Goal: Task Accomplishment & Management: Manage account settings

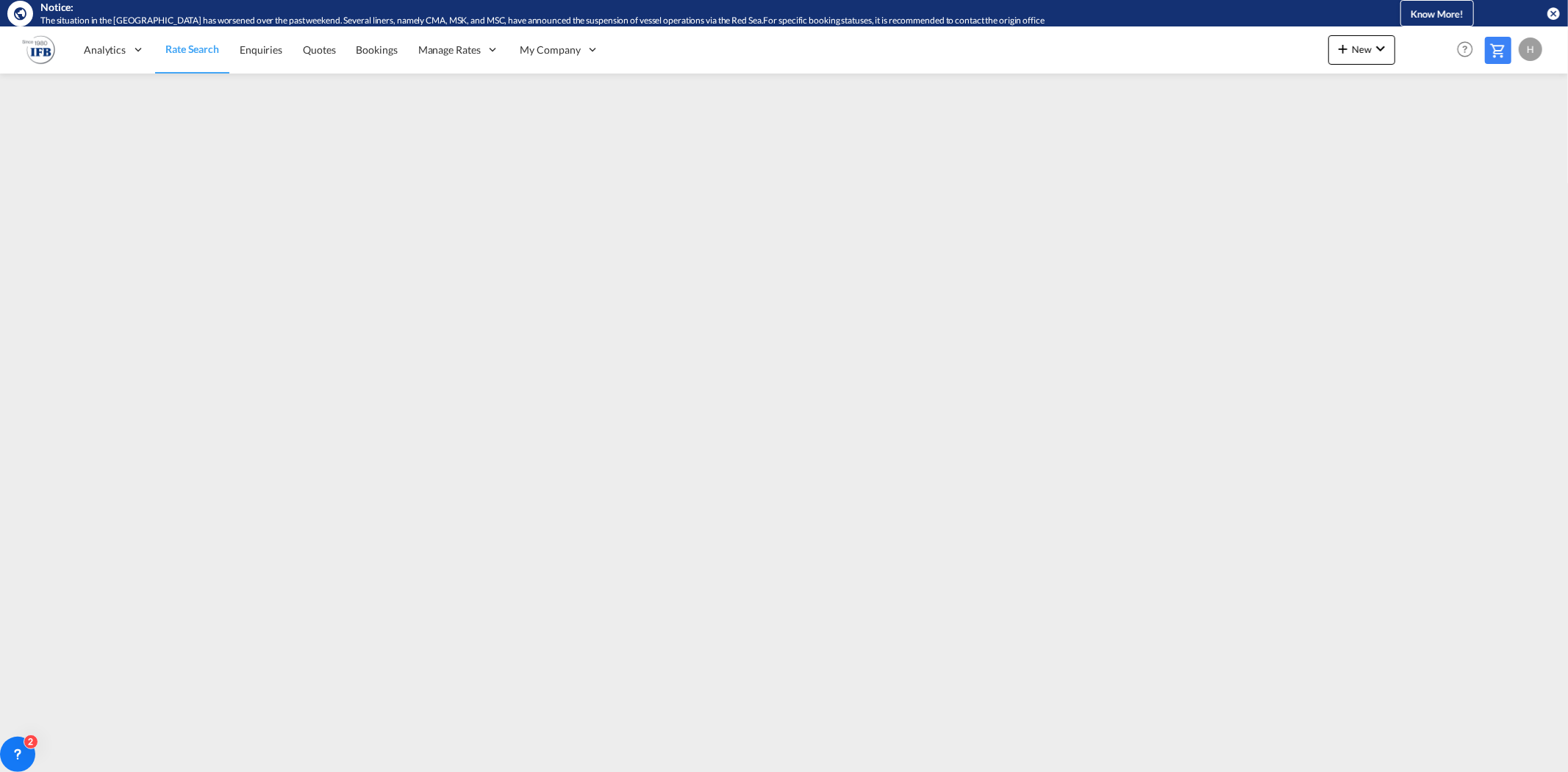
click at [1525, 52] on div "H" at bounding box center [1530, 48] width 23 height 23
click at [471, 50] on md-backdrop at bounding box center [784, 386] width 1568 height 772
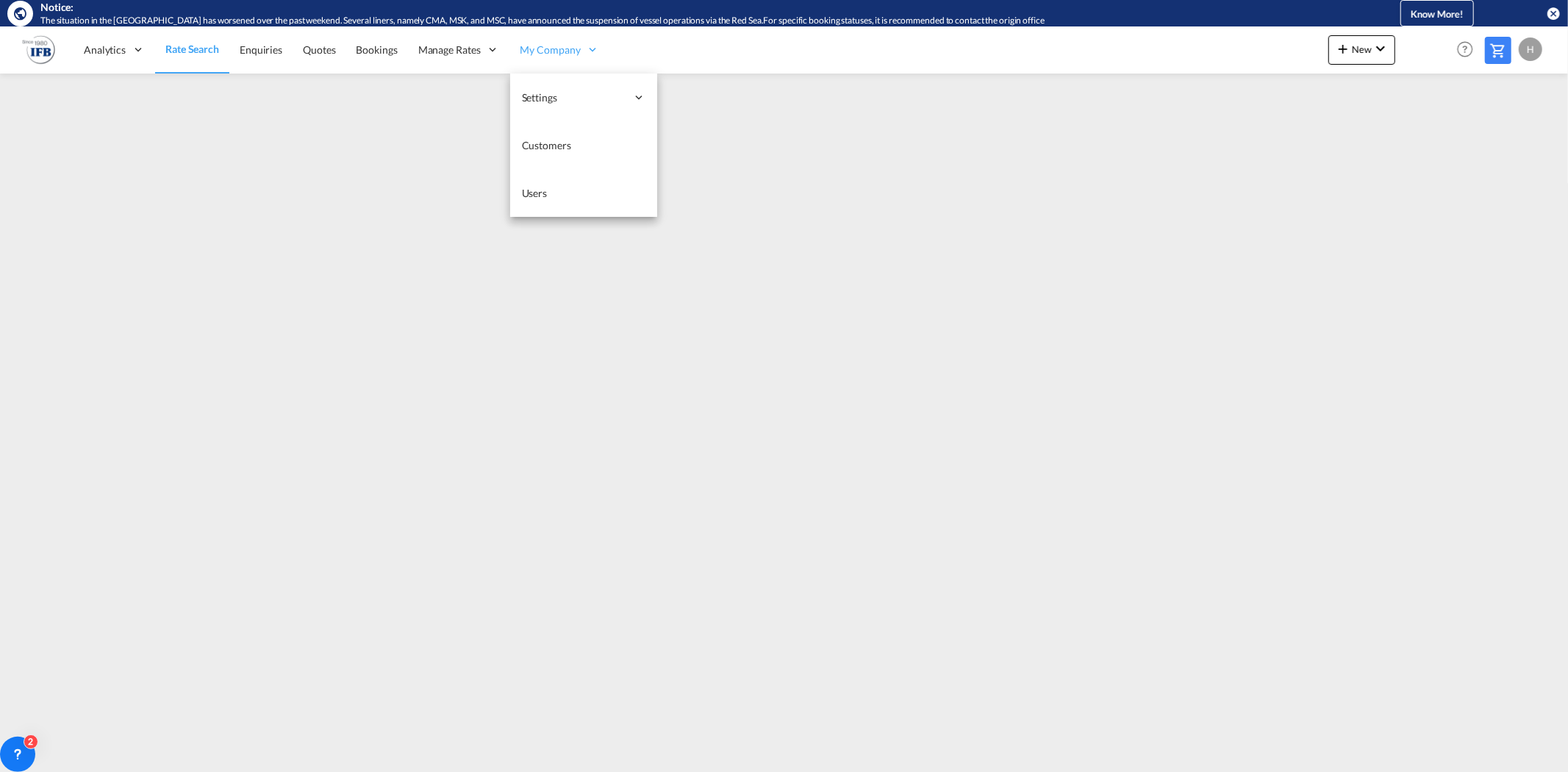
click at [518, 49] on div "My Company" at bounding box center [561, 49] width 100 height 48
click at [553, 187] on link "Users" at bounding box center [584, 192] width 147 height 48
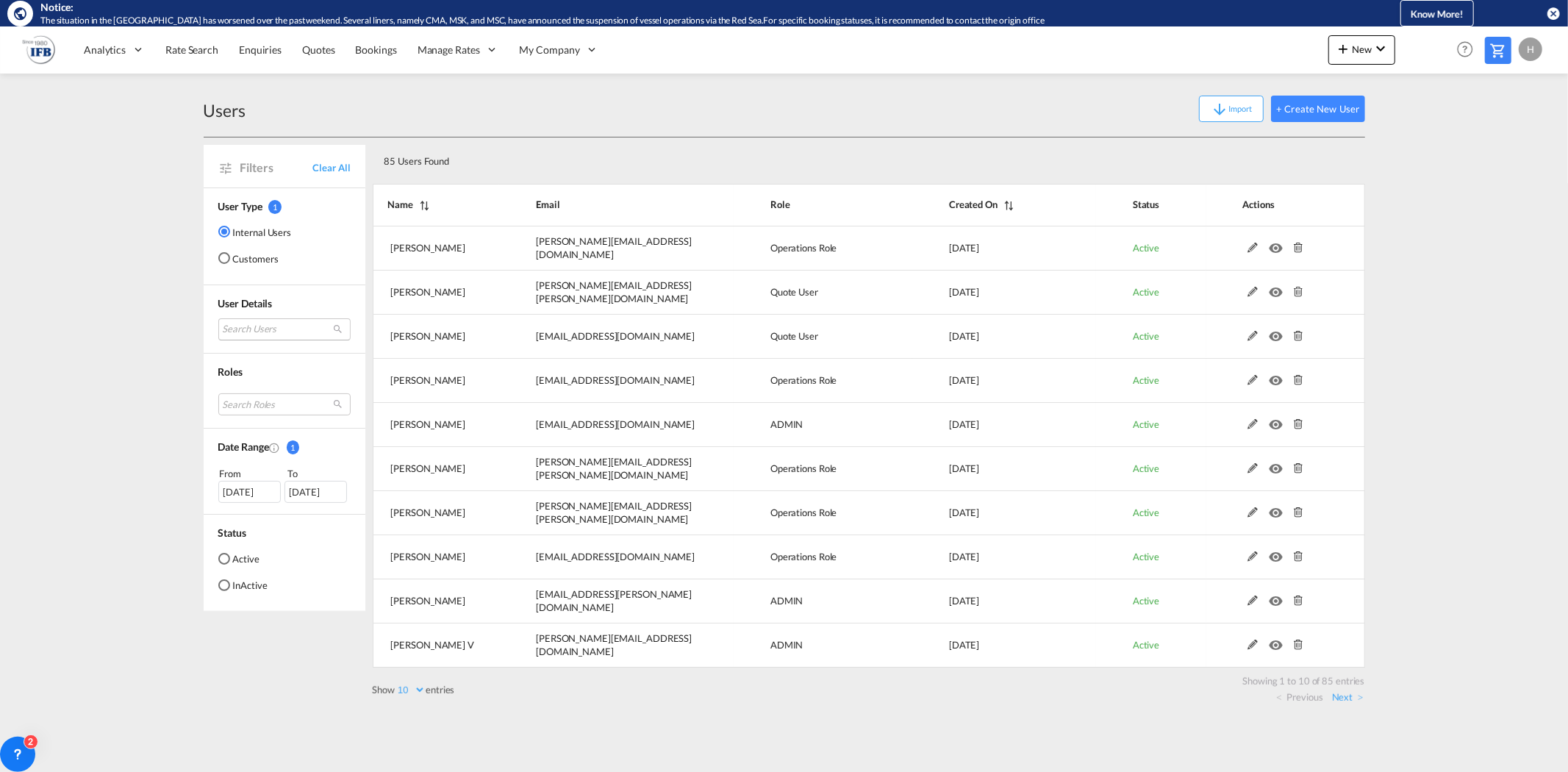
click at [250, 336] on md-select "Search Users [PERSON_NAME] [PERSON_NAME][EMAIL_ADDRESS][DOMAIN_NAME] [PERSON_NA…" at bounding box center [284, 329] width 132 height 22
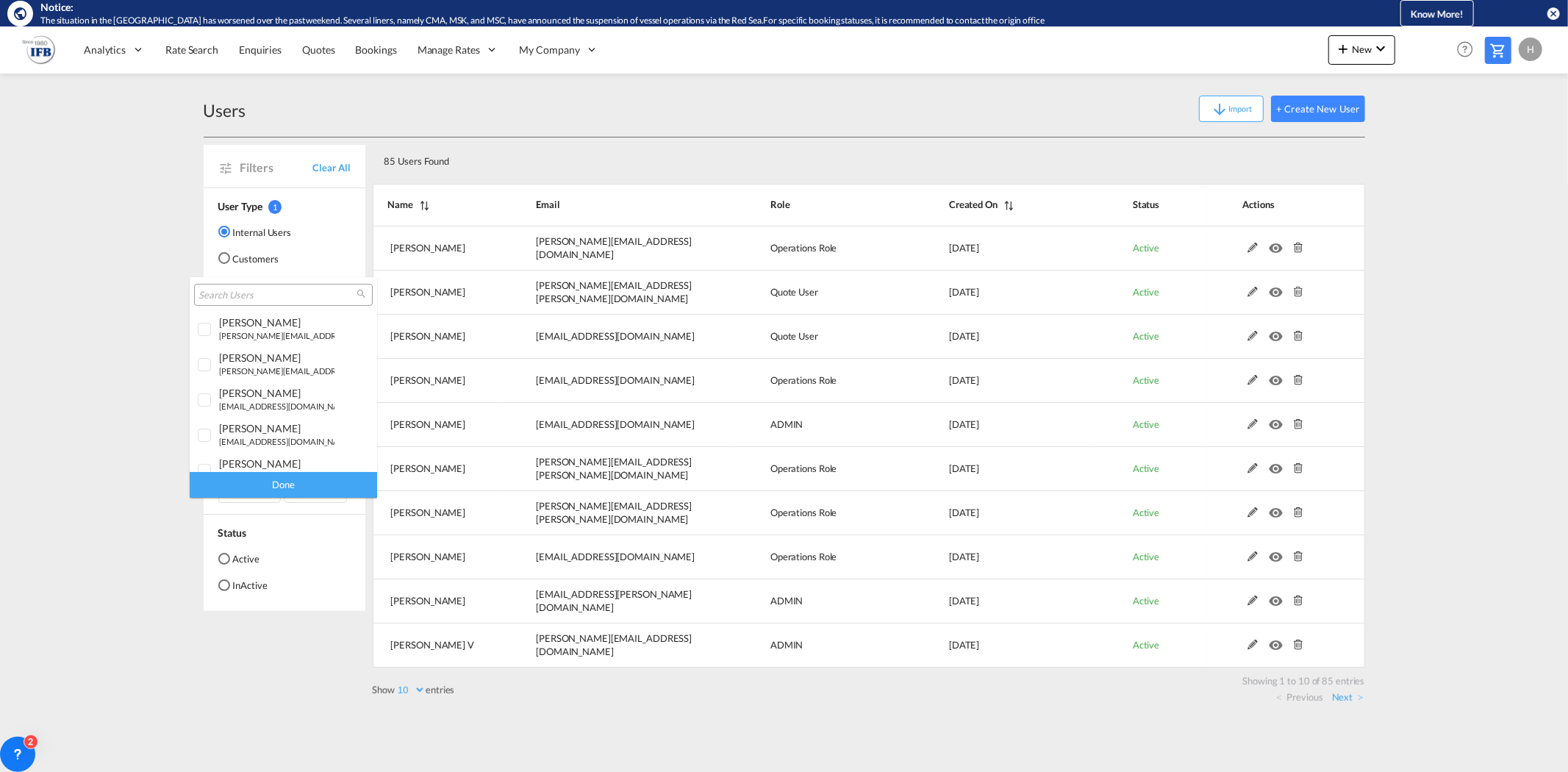
click at [248, 294] on input "search" at bounding box center [278, 296] width 158 height 13
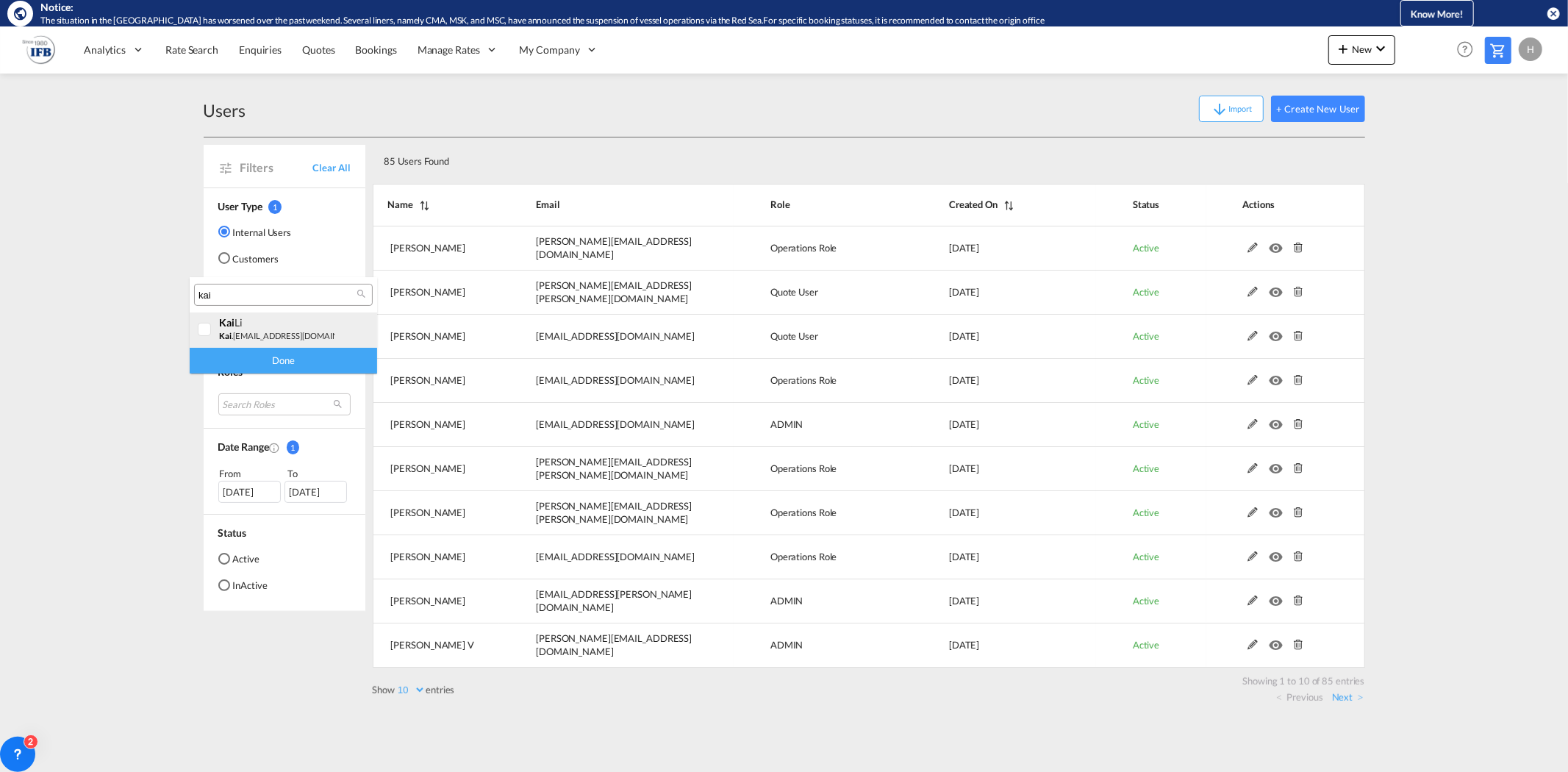
type input "kai"
click at [274, 331] on small "kai .[EMAIL_ADDRESS][DOMAIN_NAME]" at bounding box center [293, 336] width 149 height 10
click at [291, 361] on div "Done" at bounding box center [284, 361] width 187 height 26
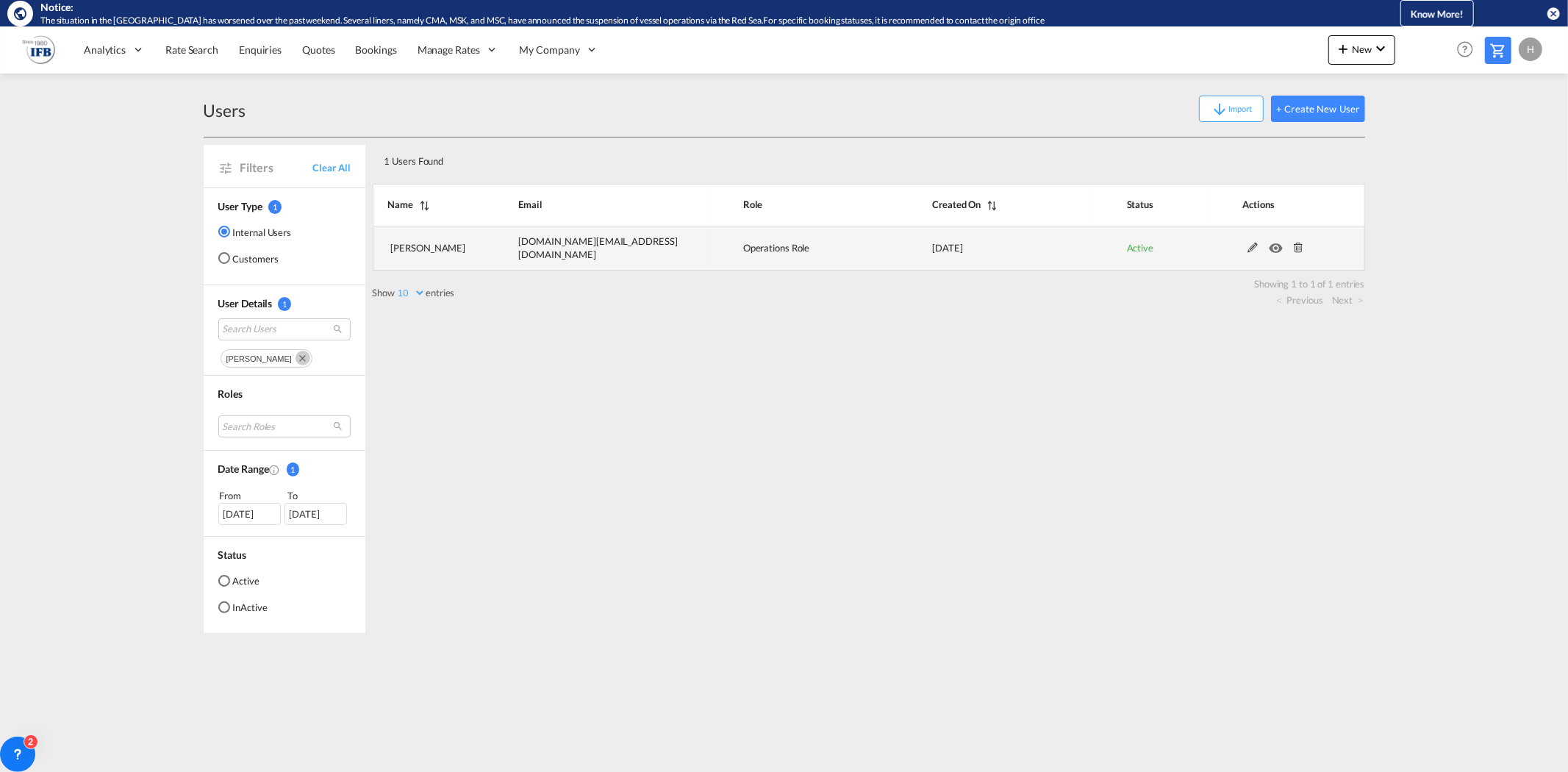
click at [1258, 250] on md-icon at bounding box center [1253, 247] width 19 height 10
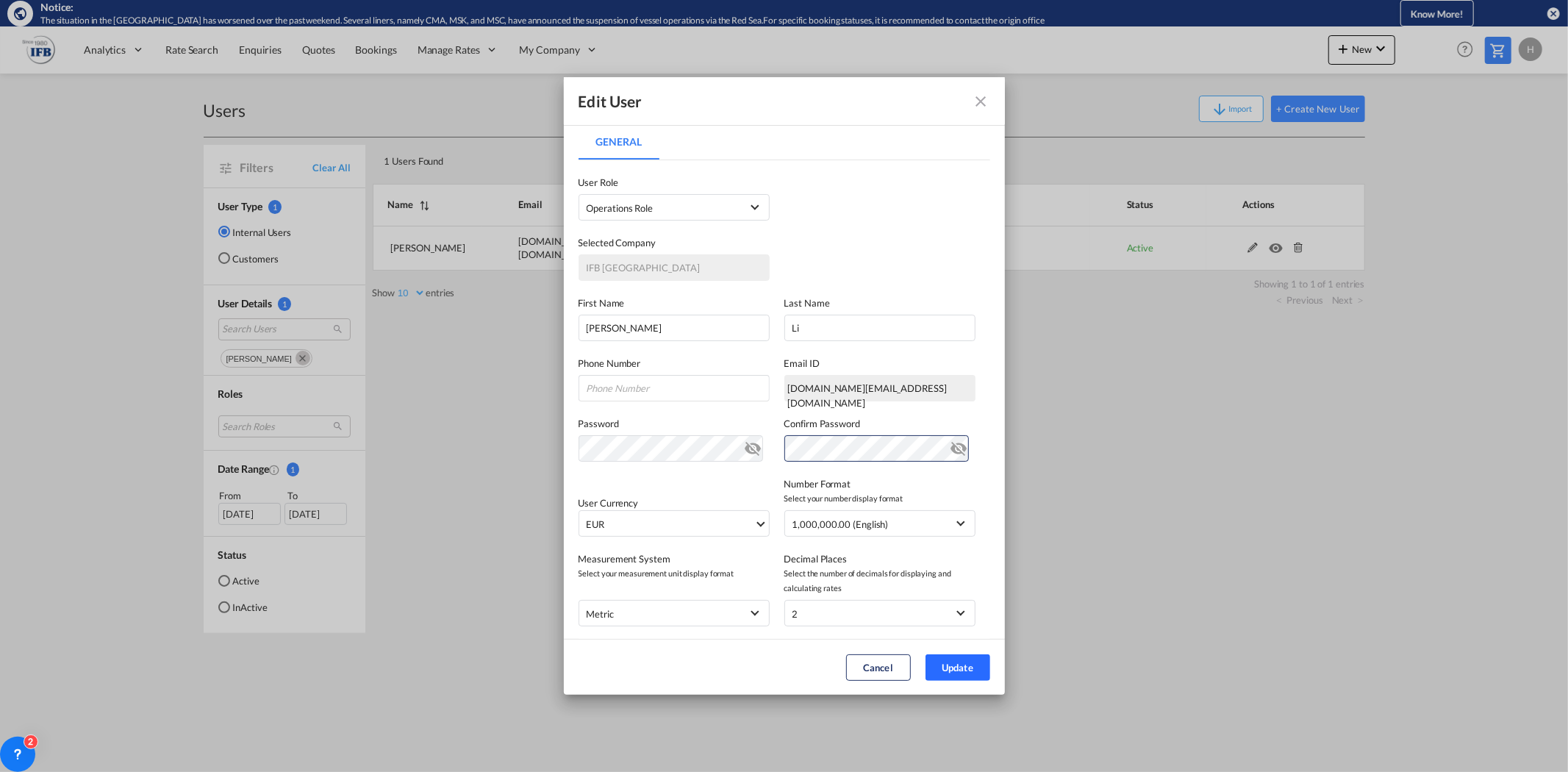
click at [964, 666] on button "Update" at bounding box center [958, 667] width 65 height 27
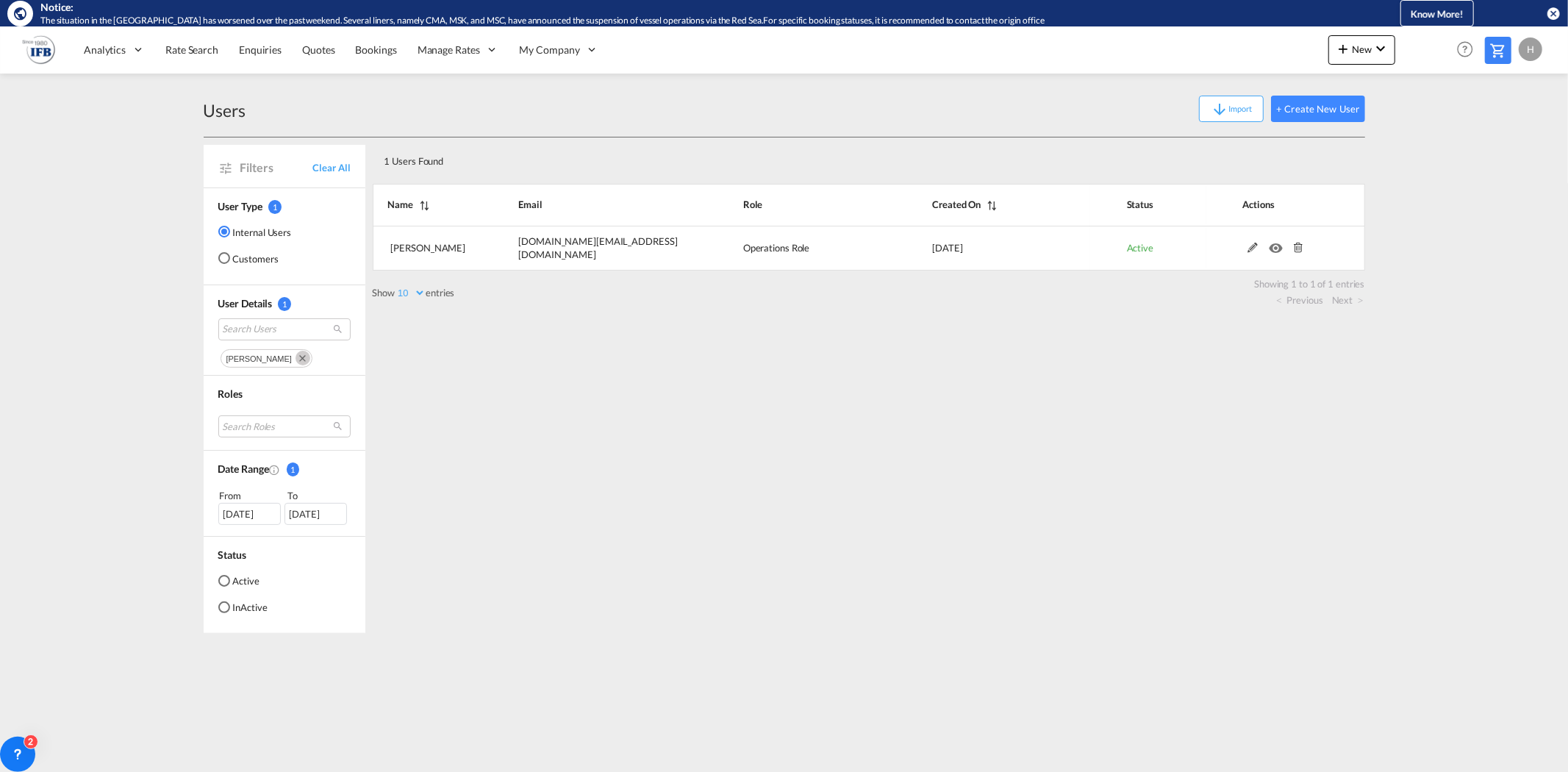
click at [1528, 45] on div "H" at bounding box center [1530, 48] width 23 height 23
click at [1490, 144] on button "Logout" at bounding box center [1514, 139] width 95 height 29
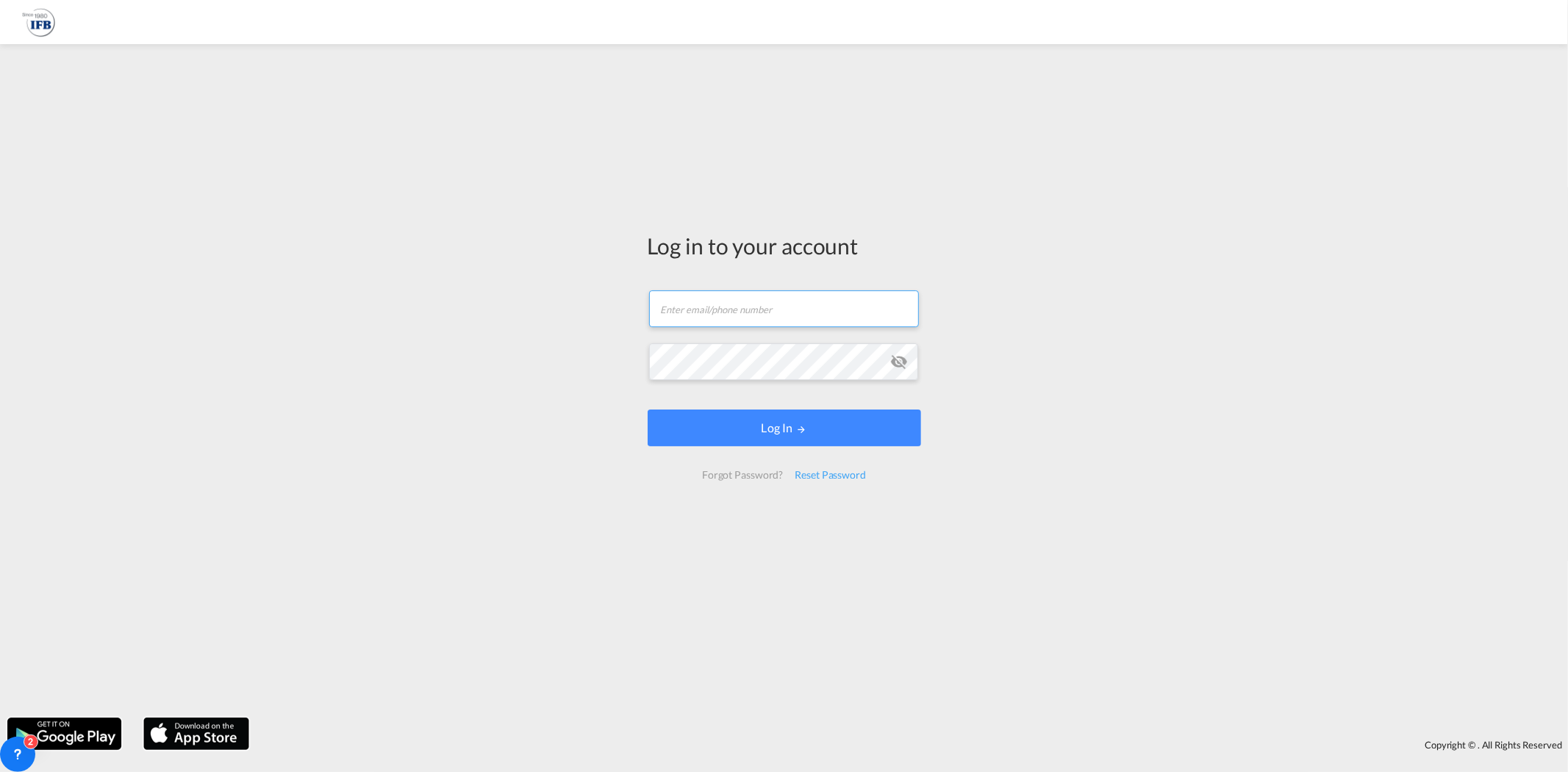
click at [733, 320] on input "text" at bounding box center [784, 309] width 270 height 37
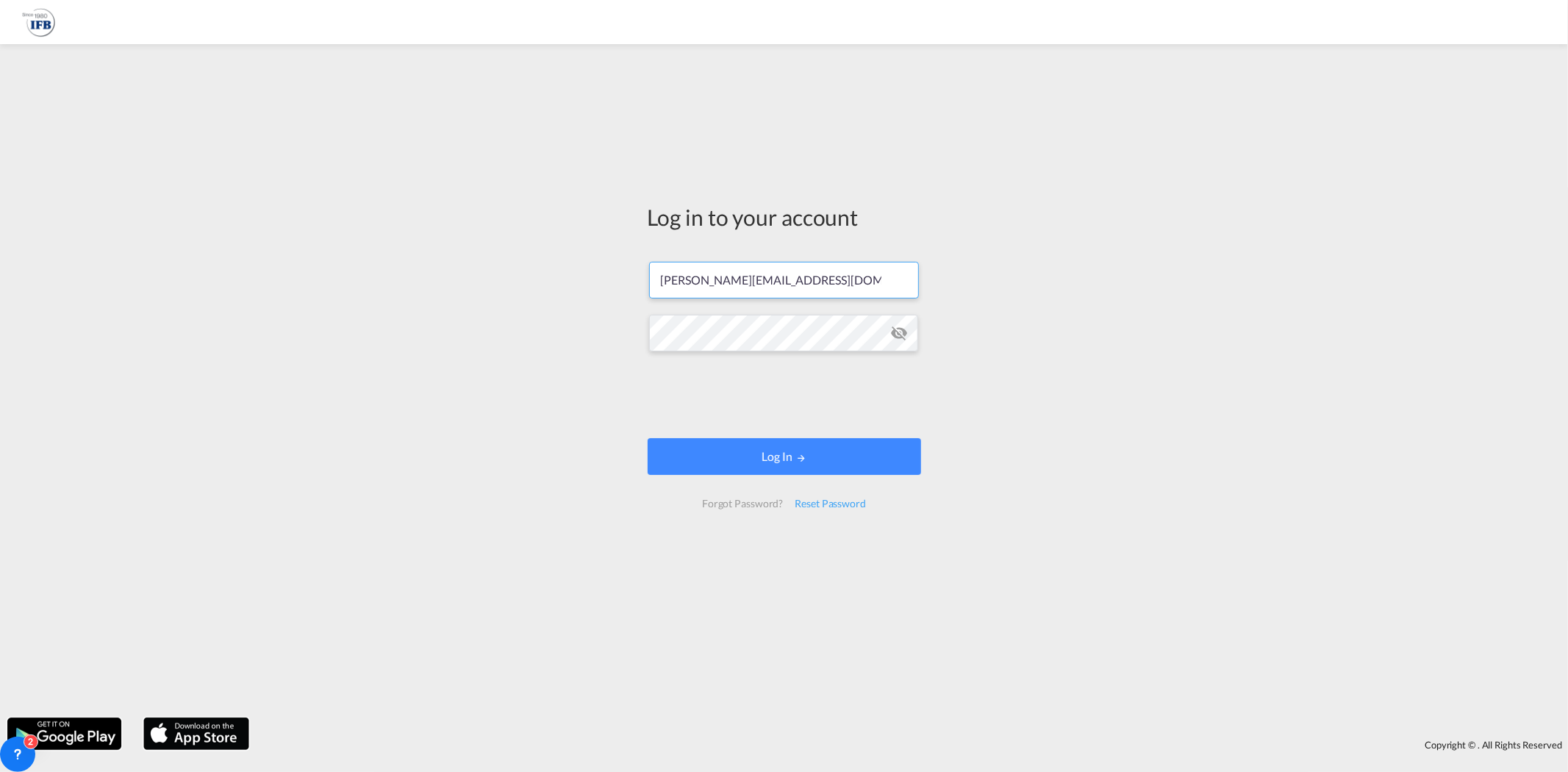
type input "[PERSON_NAME][EMAIL_ADDRESS][DOMAIN_NAME]"
click at [776, 455] on button "Log In" at bounding box center [784, 456] width 274 height 37
click at [769, 457] on button "Log In" at bounding box center [784, 456] width 274 height 37
click at [782, 455] on button "Log In" at bounding box center [784, 456] width 274 height 37
click at [782, 452] on button "Log In" at bounding box center [784, 456] width 274 height 37
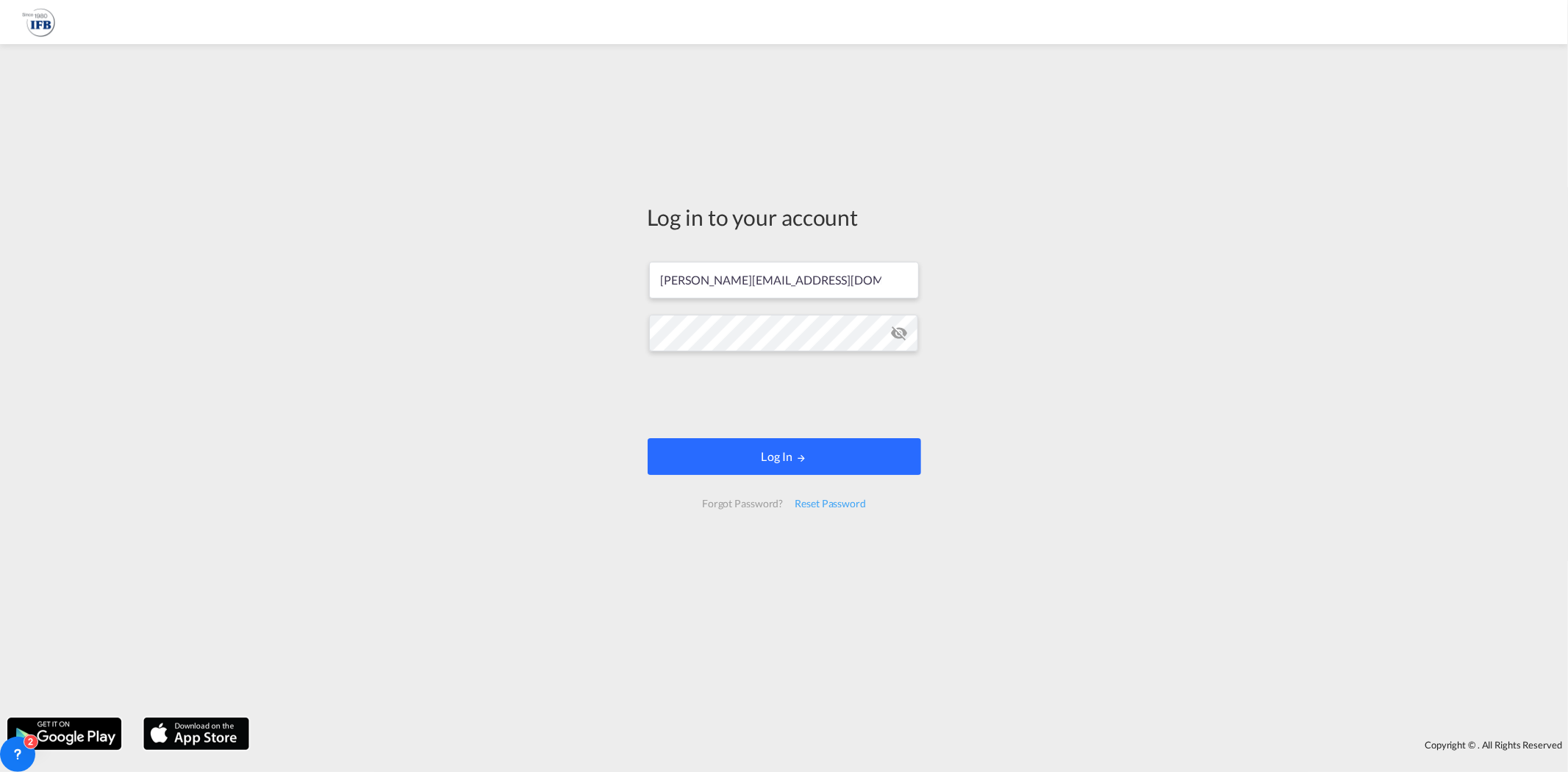
click at [782, 454] on button "Log In" at bounding box center [784, 456] width 274 height 37
click at [785, 458] on button "Log In" at bounding box center [784, 456] width 274 height 37
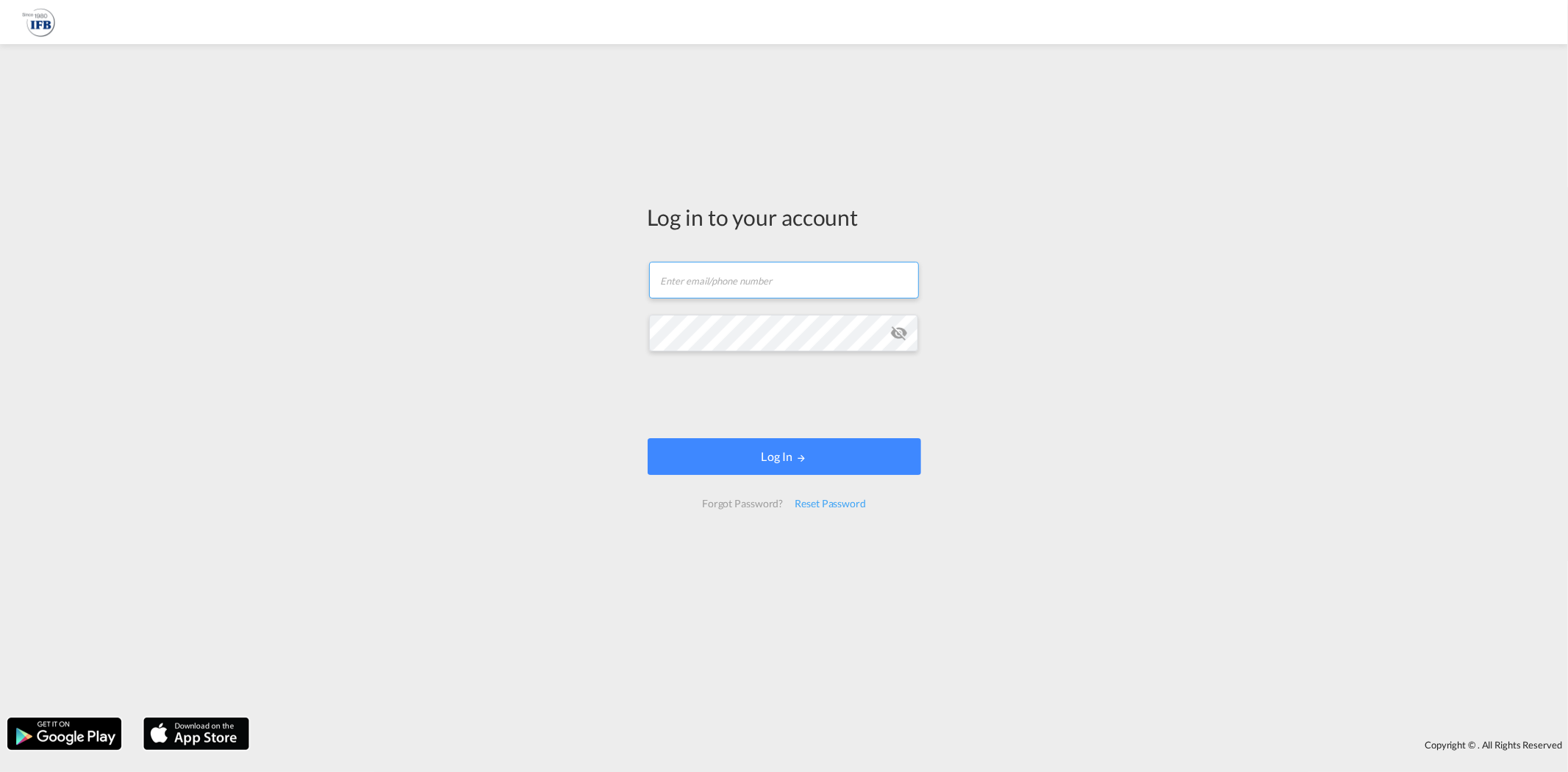
click at [687, 279] on input "text" at bounding box center [784, 280] width 270 height 37
type input "[PERSON_NAME][EMAIL_ADDRESS][DOMAIN_NAME]"
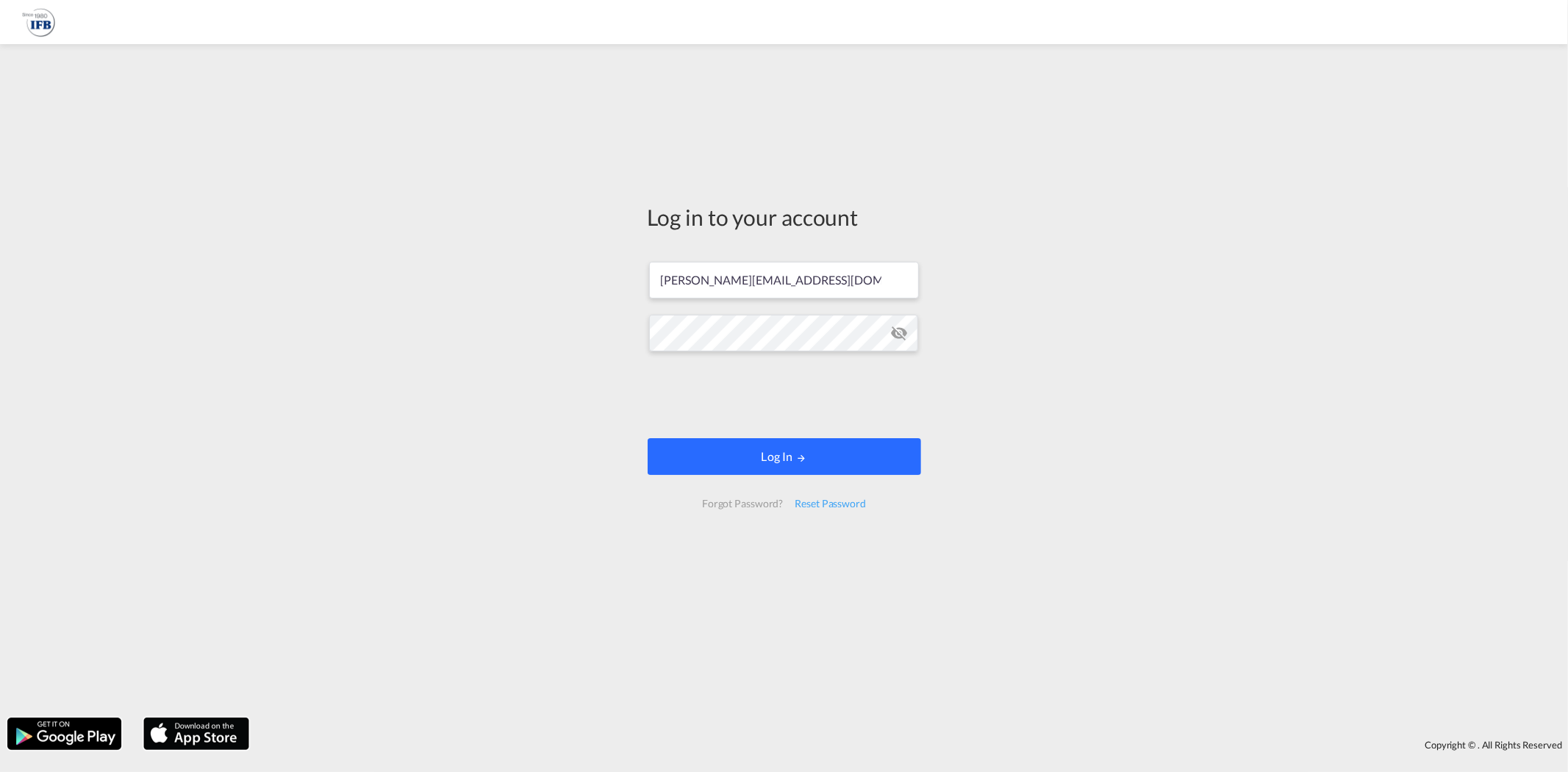
click at [795, 450] on button "Log In" at bounding box center [784, 456] width 274 height 37
click at [776, 461] on button "Log In" at bounding box center [784, 456] width 274 height 37
click at [777, 461] on button "Log In" at bounding box center [784, 456] width 274 height 37
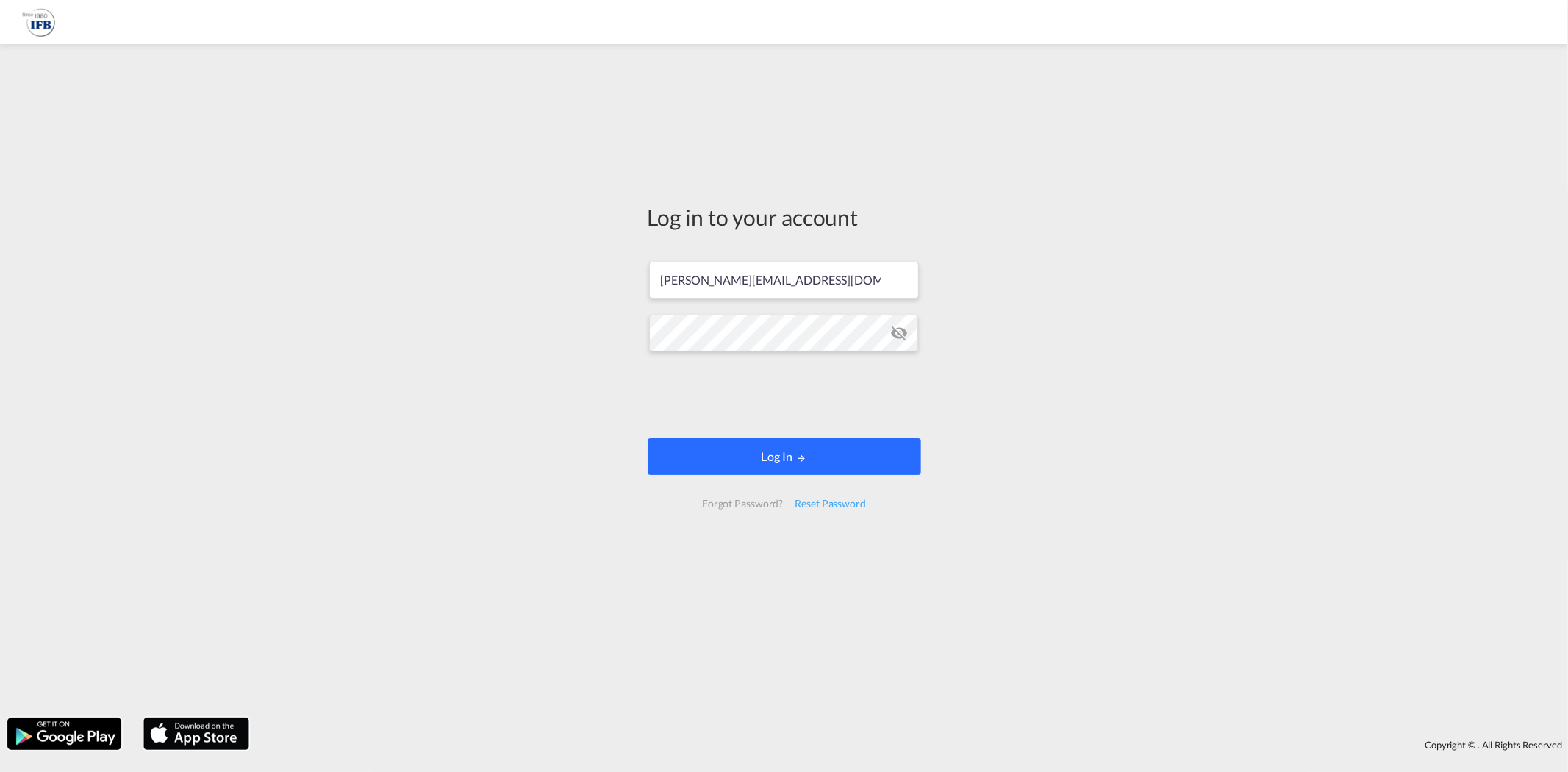
click at [777, 461] on button "Log In" at bounding box center [784, 456] width 274 height 37
click at [778, 461] on button "Log In" at bounding box center [784, 456] width 274 height 37
